Goal: Task Accomplishment & Management: Use online tool/utility

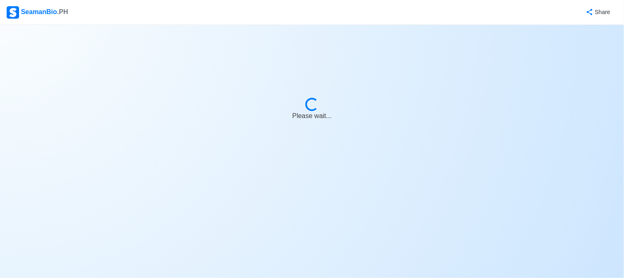
select select "Master"
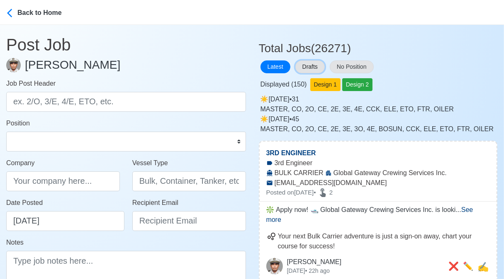
click at [309, 62] on button "Drafts" at bounding box center [309, 67] width 29 height 13
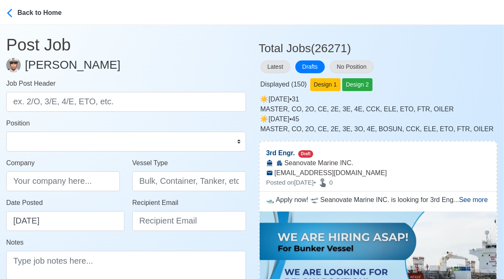
click at [424, 75] on div "Displayed ( 150 ) Design 1 Design 2" at bounding box center [378, 83] width 239 height 16
